Goal: Task Accomplishment & Management: Use online tool/utility

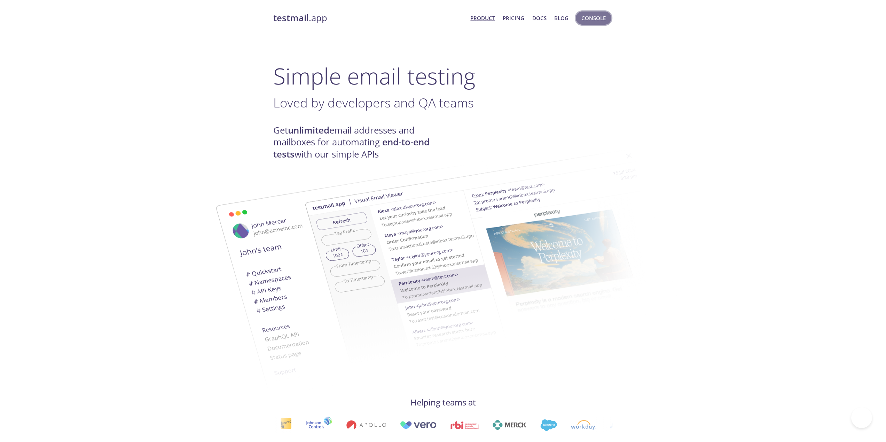
click at [599, 17] on span "Console" at bounding box center [593, 18] width 24 height 9
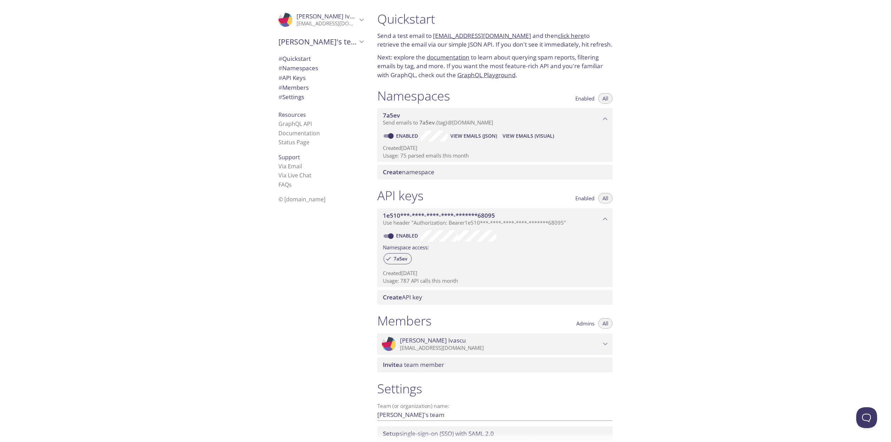
drag, startPoint x: 402, startPoint y: 158, endPoint x: 407, endPoint y: 158, distance: 4.9
click at [407, 158] on p "Usage: 75 parsed emails this month" at bounding box center [495, 155] width 224 height 7
